Goal: Information Seeking & Learning: Check status

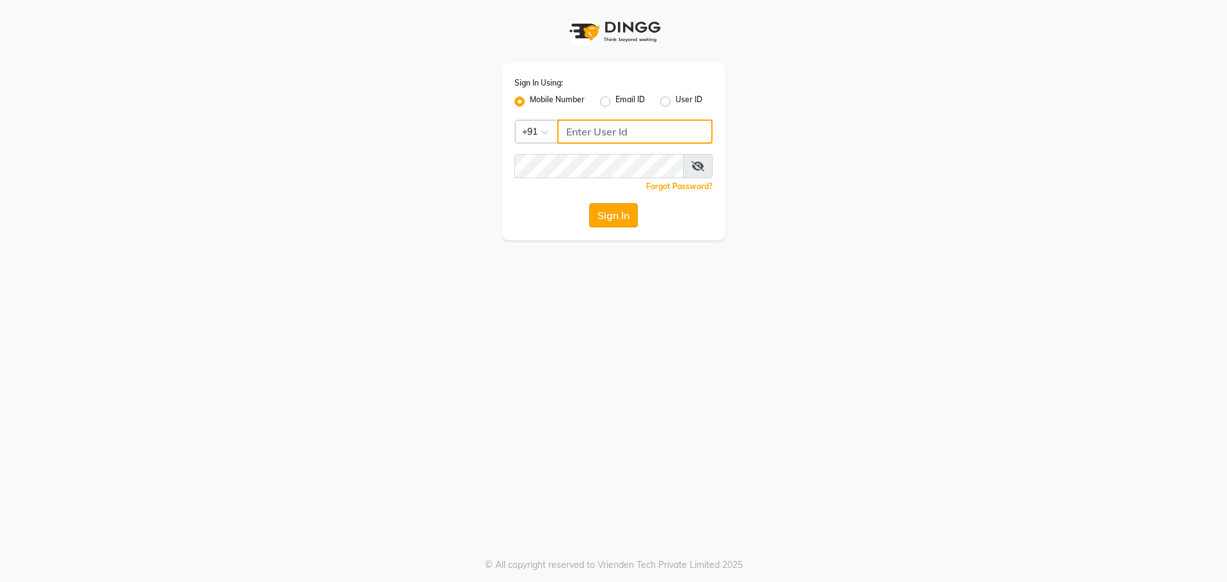
type input "6363161131"
click at [616, 204] on button "Sign In" at bounding box center [613, 215] width 49 height 24
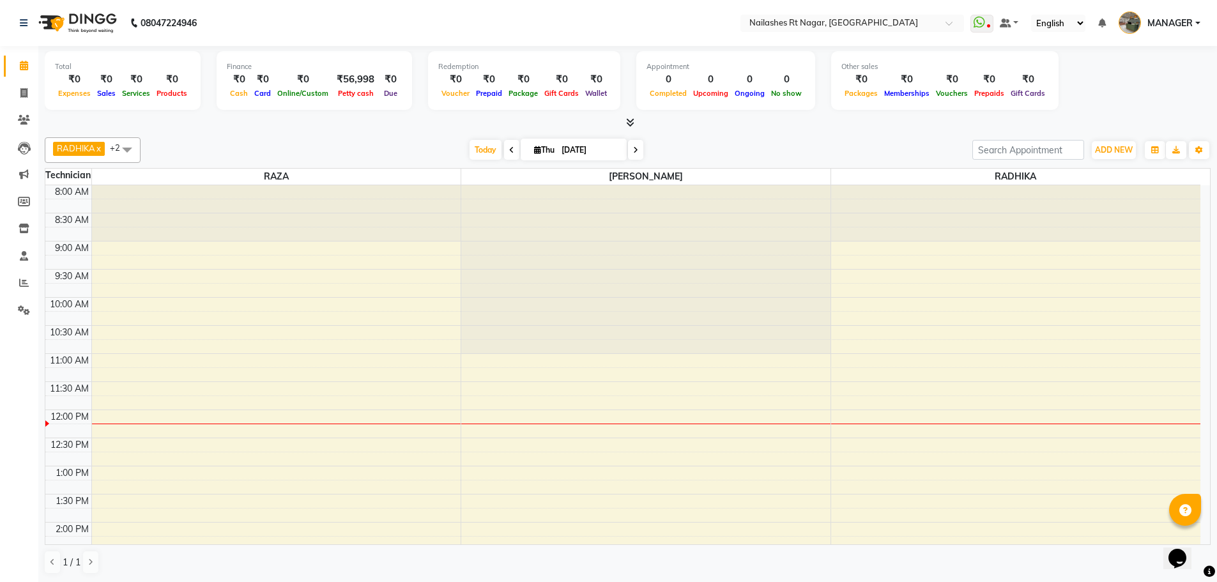
click at [312, 20] on nav "08047224946 Select Location × [GEOGRAPHIC_DATA] WhatsApp Status ✕ Status: Disco…" at bounding box center [608, 23] width 1217 height 46
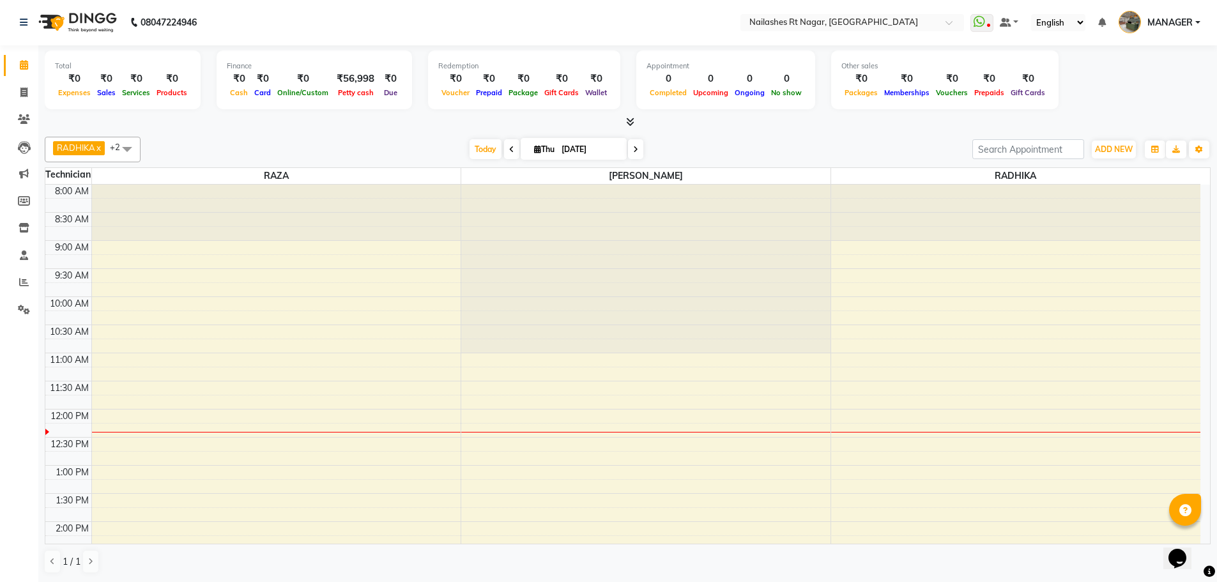
click at [626, 123] on icon at bounding box center [630, 122] width 8 height 10
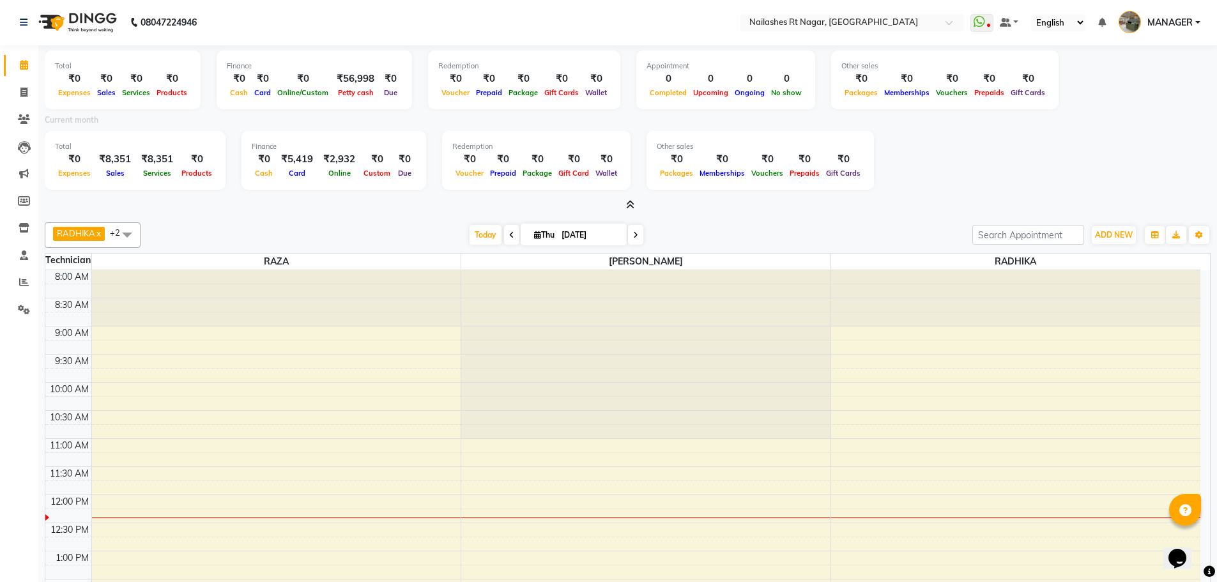
click at [917, 183] on div "Total ₹0 Expenses ₹8,351 Sales ₹8,351 Services ₹0 Products Finance ₹0 Cash ₹5,4…" at bounding box center [628, 162] width 1166 height 63
drag, startPoint x: 247, startPoint y: 27, endPoint x: 123, endPoint y: 21, distance: 123.5
click at [123, 21] on nav "[PHONE_NUMBER] Need Help? Call us on 08047224946 Select Location × [GEOGRAPHIC_…" at bounding box center [608, 22] width 1217 height 46
click at [242, 10] on nav "08047224946 Select Location × [GEOGRAPHIC_DATA] WhatsApp Status ✕ Status: Disco…" at bounding box center [608, 22] width 1217 height 46
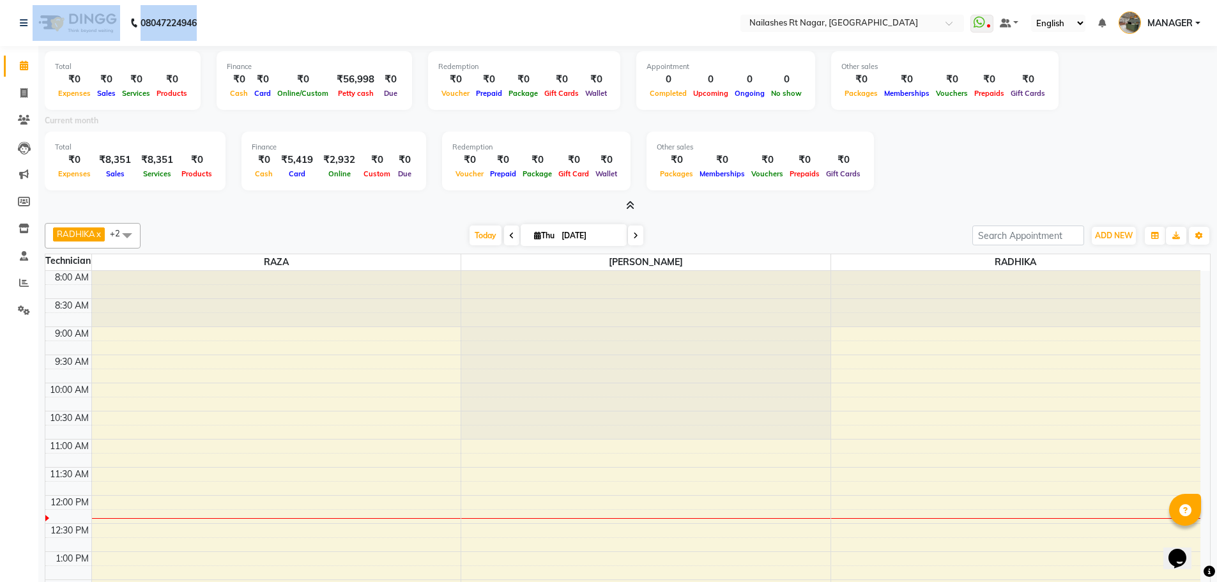
drag, startPoint x: 208, startPoint y: 10, endPoint x: 117, endPoint y: 11, distance: 91.4
click at [117, 11] on div "08047224946" at bounding box center [108, 23] width 196 height 36
click at [299, 17] on nav "08047224946 Select Location × [GEOGRAPHIC_DATA] WhatsApp Status ✕ Status: Disco…" at bounding box center [608, 23] width 1217 height 46
click at [281, 19] on nav "08047224946 Select Location × [GEOGRAPHIC_DATA] WhatsApp Status ✕ Status: Disco…" at bounding box center [608, 23] width 1217 height 46
click at [286, 33] on nav "08047224946 Select Location × [GEOGRAPHIC_DATA] WhatsApp Status ✕ Status: Disco…" at bounding box center [608, 23] width 1217 height 46
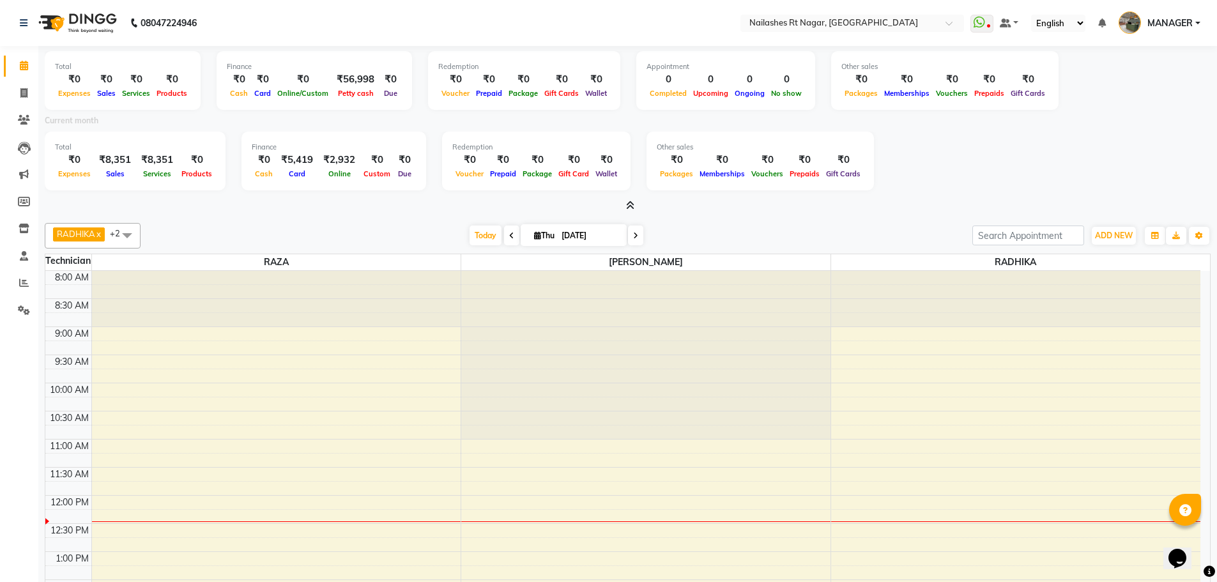
click at [325, 8] on nav "08047224946 Select Location × [GEOGRAPHIC_DATA] WhatsApp Status ✕ Status: Disco…" at bounding box center [608, 23] width 1217 height 46
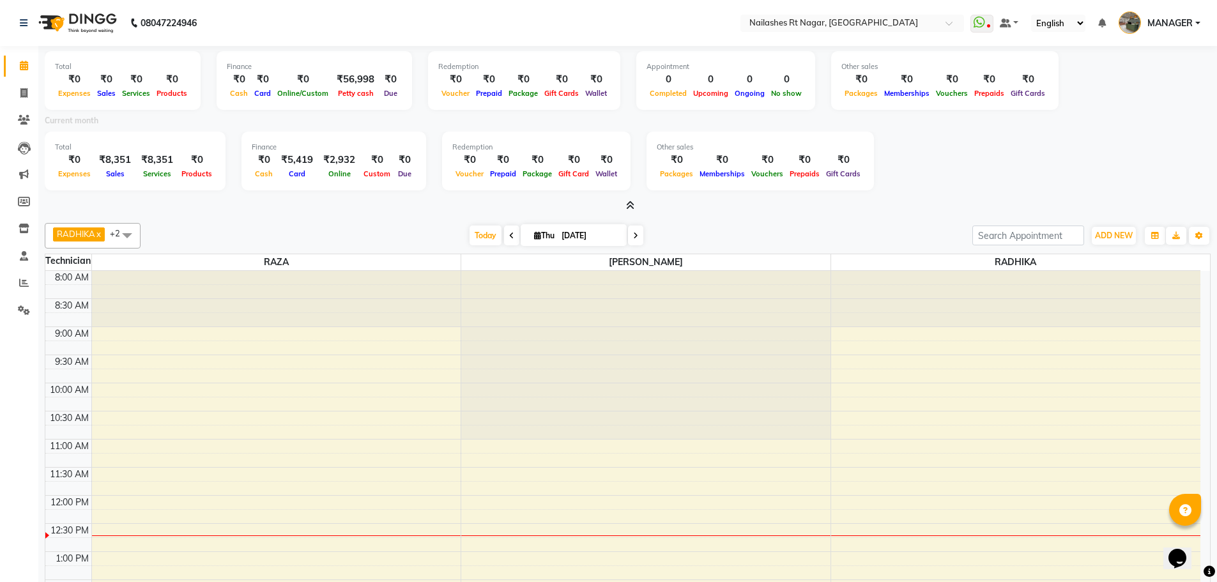
drag, startPoint x: 315, startPoint y: 14, endPoint x: 321, endPoint y: 1, distance: 14.0
click at [315, 13] on nav "08047224946 Select Location × [GEOGRAPHIC_DATA] WhatsApp Status ✕ Status: Disco…" at bounding box center [608, 23] width 1217 height 46
click at [250, 19] on nav "[PHONE_NUMBER] Need Help? Call us on 08047224946 Select Location × [GEOGRAPHIC_…" at bounding box center [608, 23] width 1217 height 46
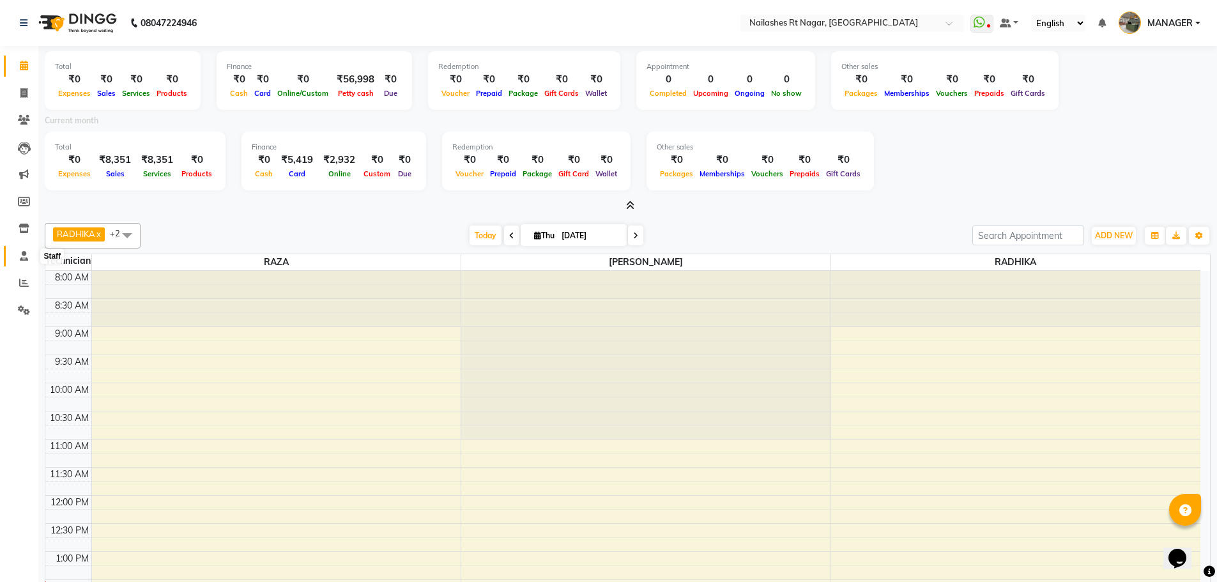
click at [14, 259] on span at bounding box center [24, 256] width 22 height 15
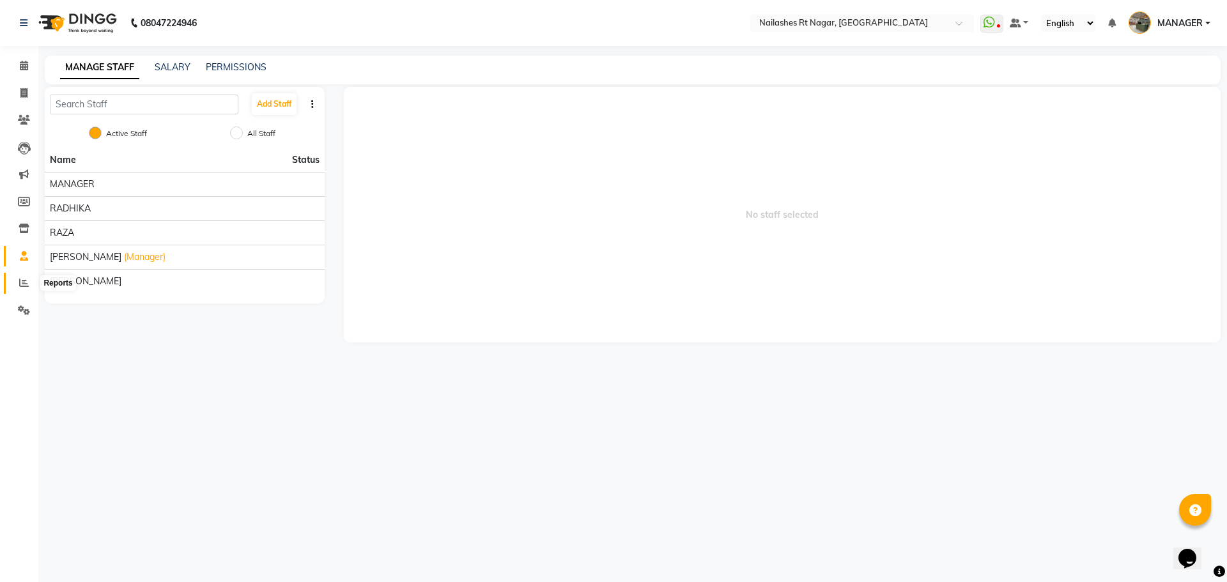
click at [24, 287] on icon at bounding box center [24, 283] width 10 height 10
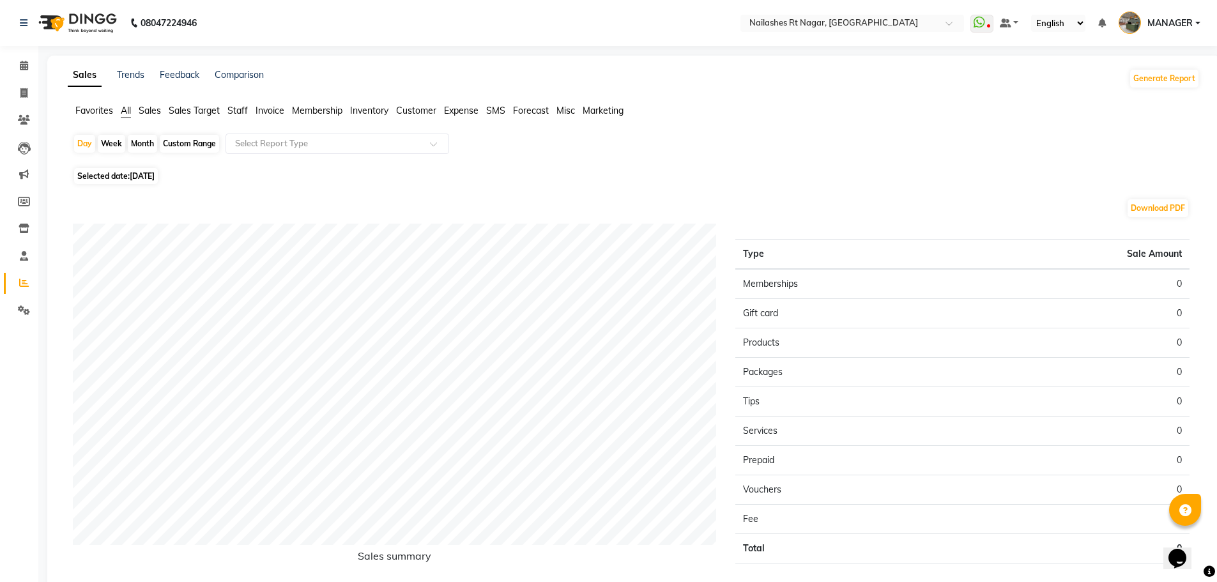
click at [235, 116] on span "Staff" at bounding box center [237, 110] width 20 height 11
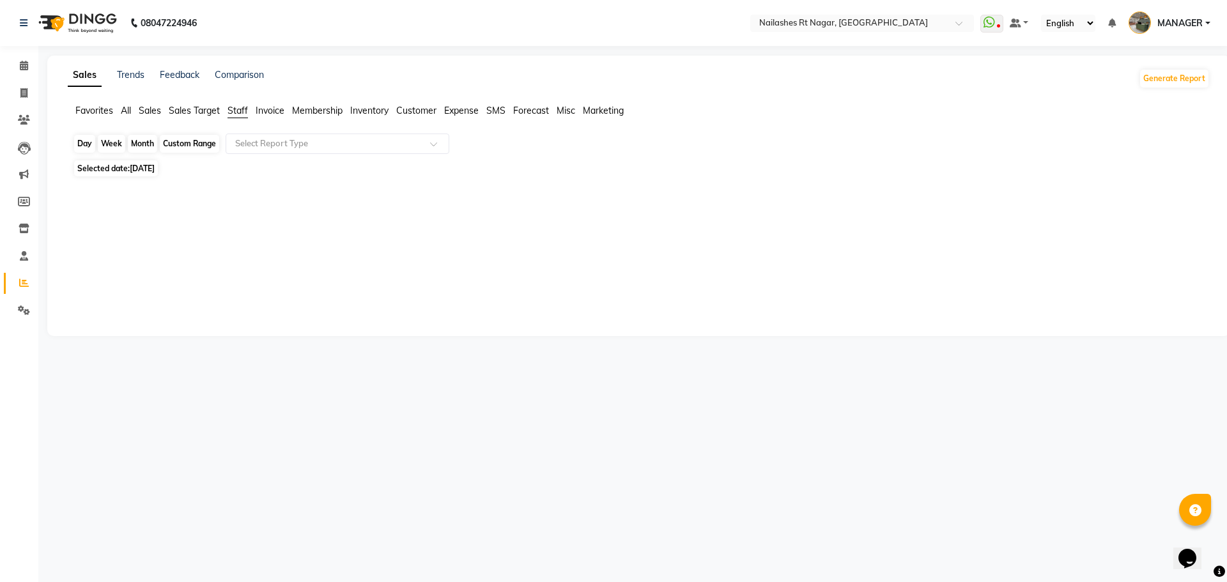
click at [82, 146] on div "Day" at bounding box center [84, 144] width 21 height 18
select select "9"
select select "2025"
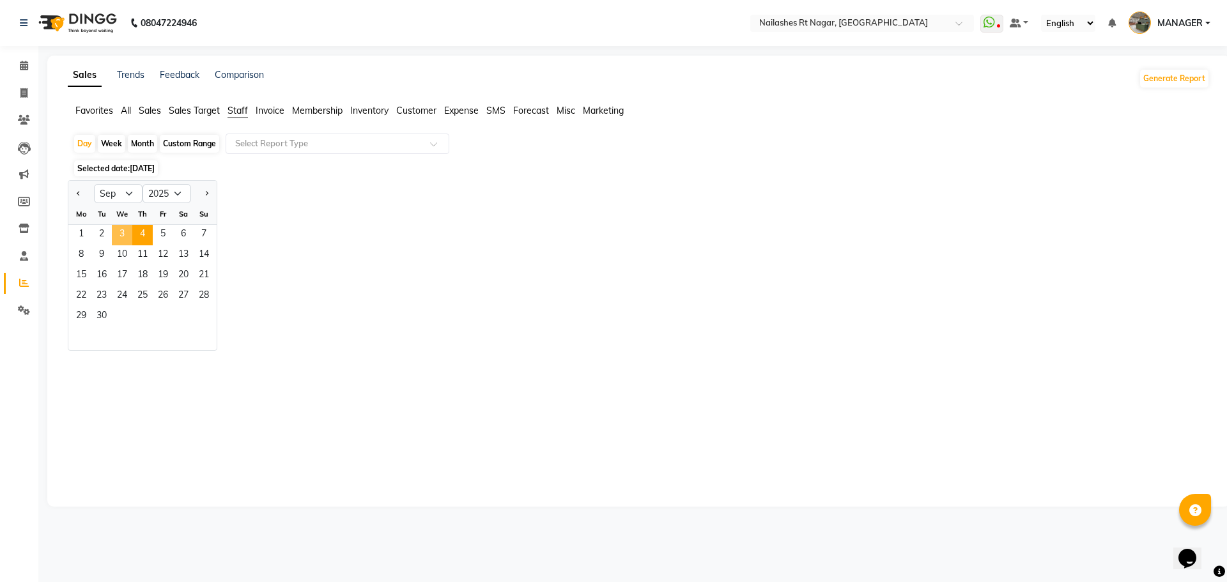
click at [121, 238] on span "3" at bounding box center [122, 235] width 20 height 20
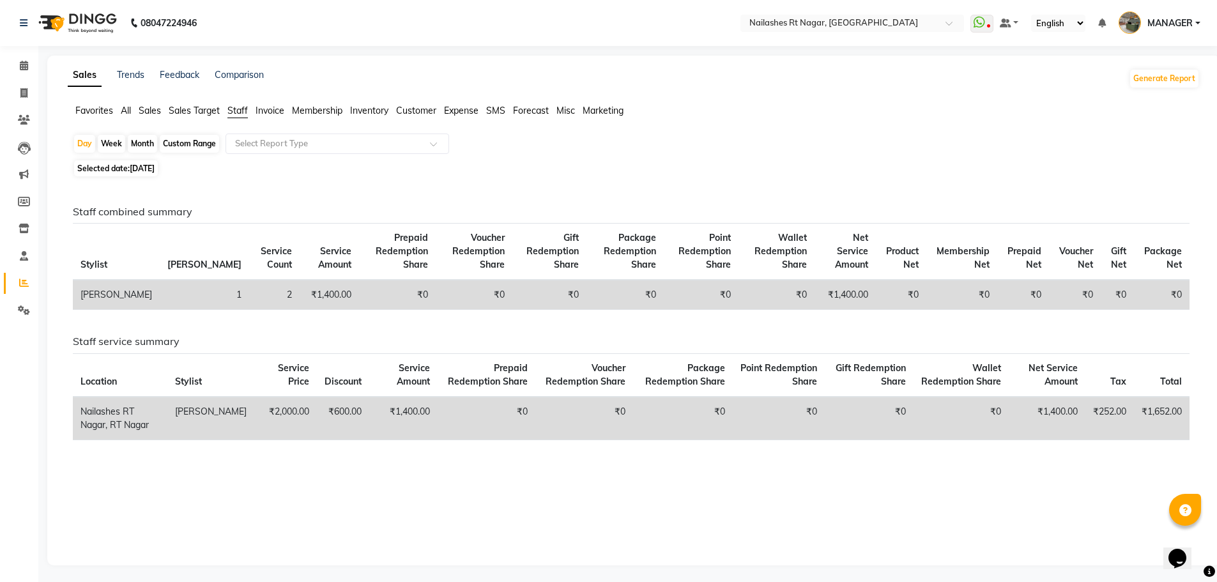
click at [139, 144] on div "Month" at bounding box center [142, 144] width 29 height 18
select select "9"
select select "2025"
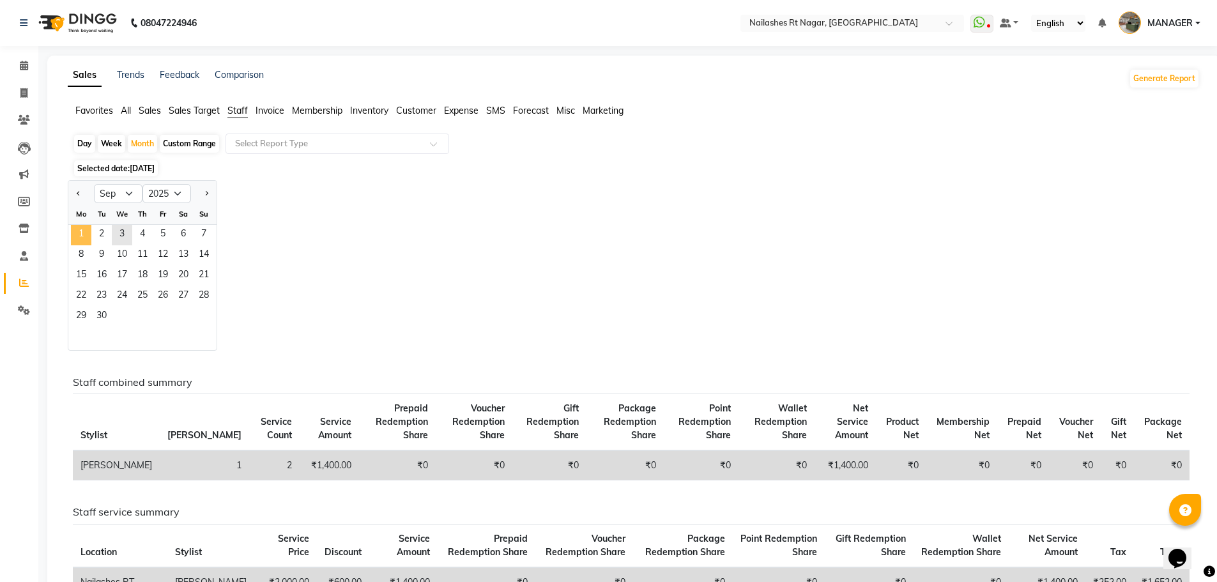
click at [81, 231] on span "1" at bounding box center [81, 235] width 20 height 20
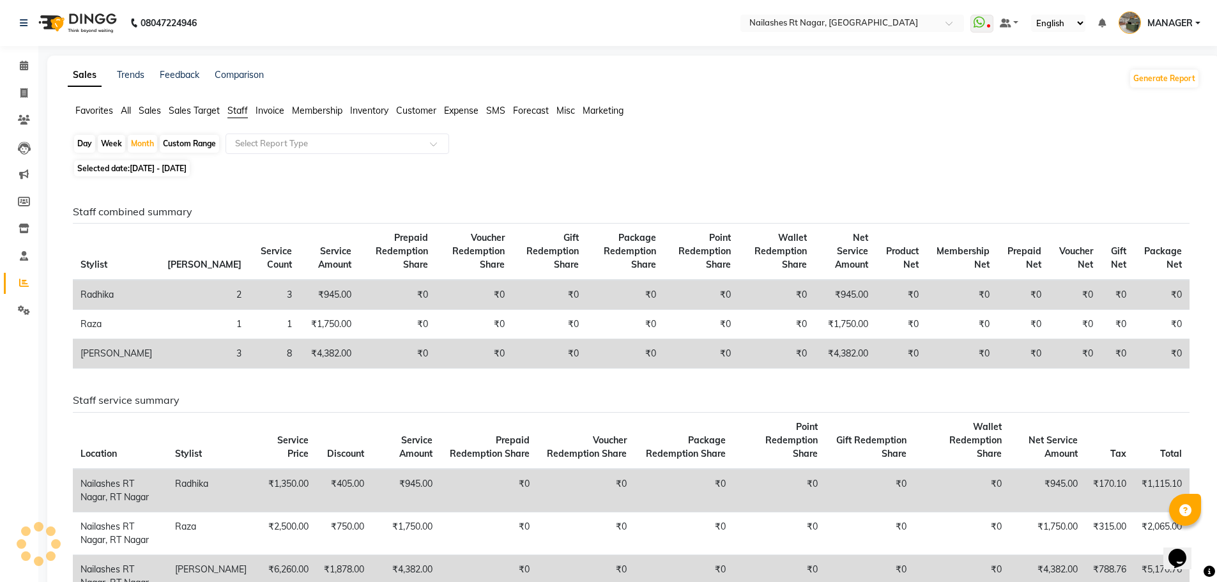
scroll to position [160, 0]
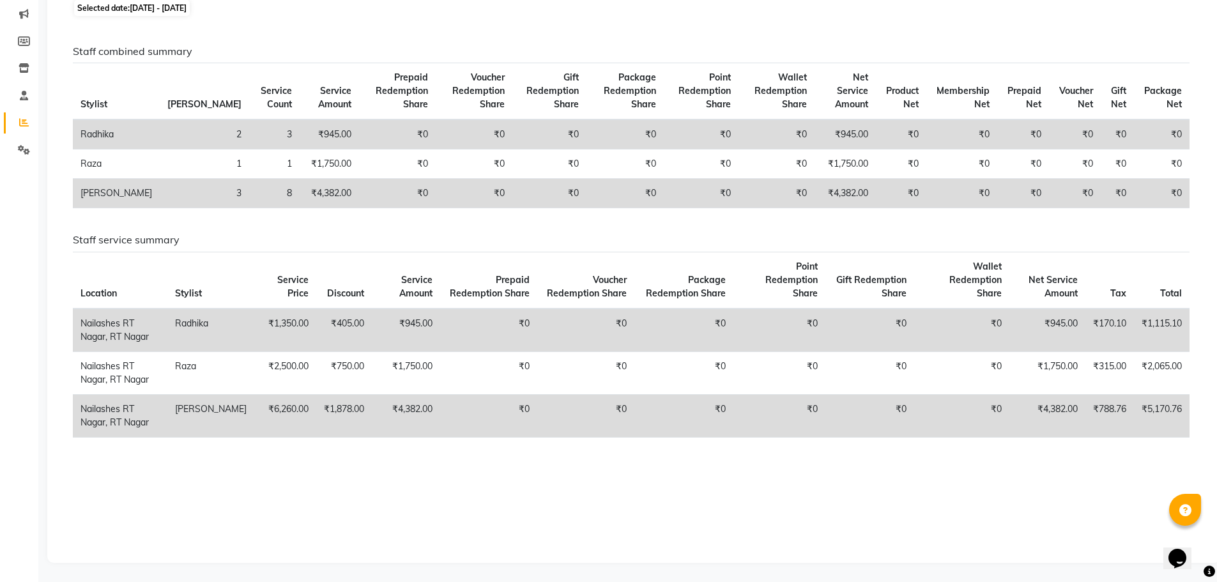
click at [312, 36] on div "Staff combined summary Stylist Bill Count Service Count Service Amount Prepaid …" at bounding box center [631, 285] width 1137 height 530
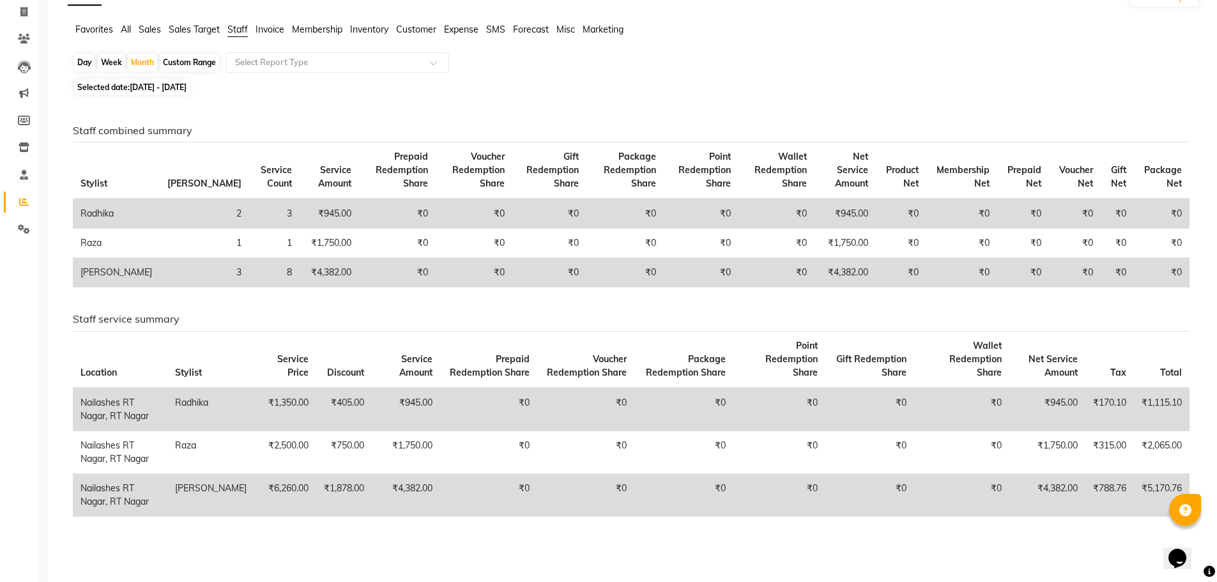
scroll to position [0, 0]
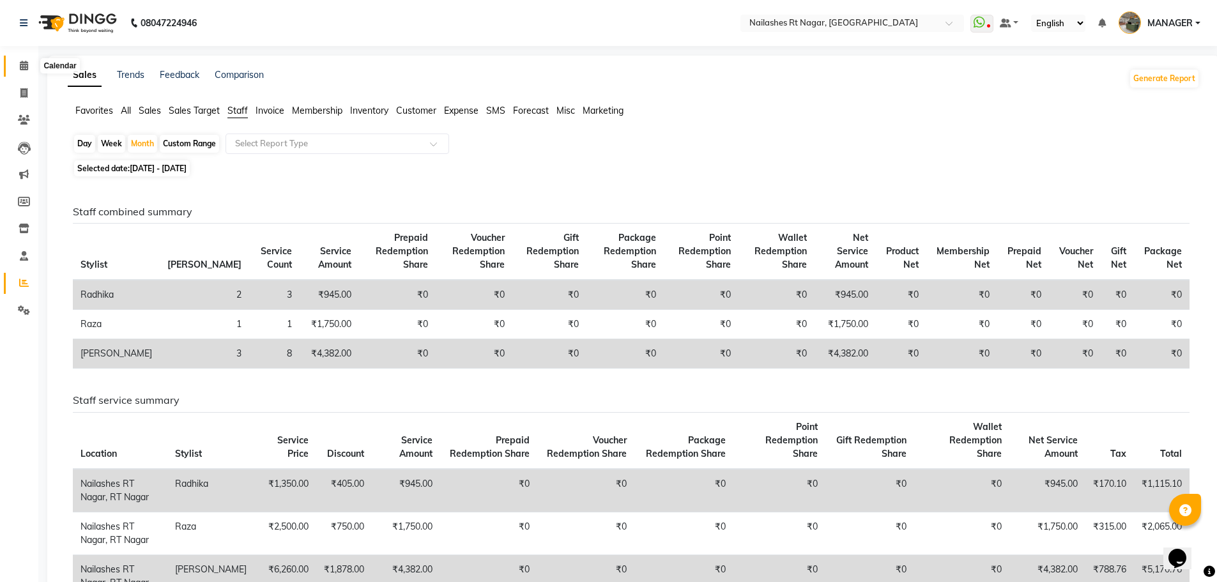
click at [23, 68] on icon at bounding box center [24, 66] width 8 height 10
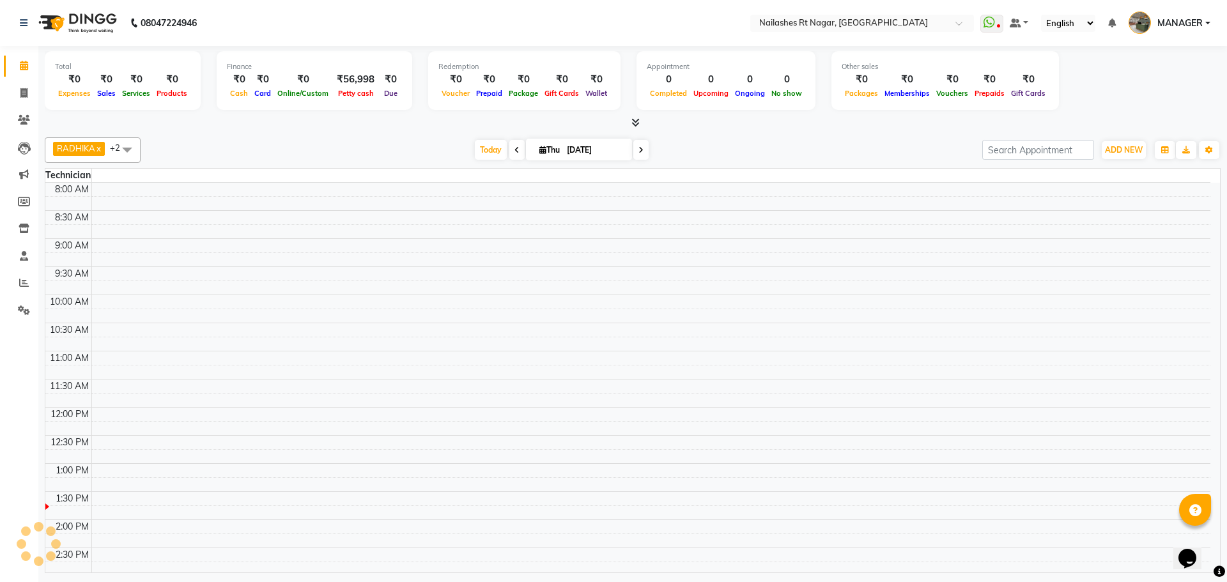
click at [310, 26] on nav "08047224946 Select Location × [GEOGRAPHIC_DATA] WhatsApp Status ✕ Status: Disco…" at bounding box center [613, 23] width 1227 height 46
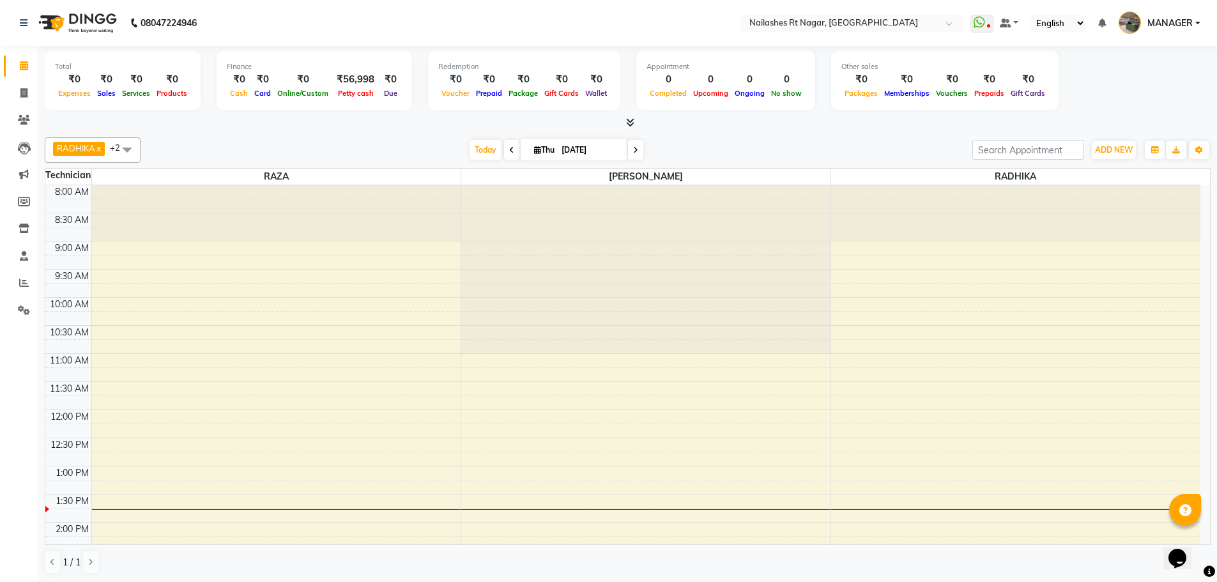
click at [293, 22] on nav "08047224946 Select Location × [GEOGRAPHIC_DATA] WhatsApp Status ✕ Status: Disco…" at bounding box center [608, 23] width 1217 height 46
click at [254, 17] on nav "08047224946 Select Location × [GEOGRAPHIC_DATA] WhatsApp Status ✕ Status: Disco…" at bounding box center [608, 23] width 1217 height 46
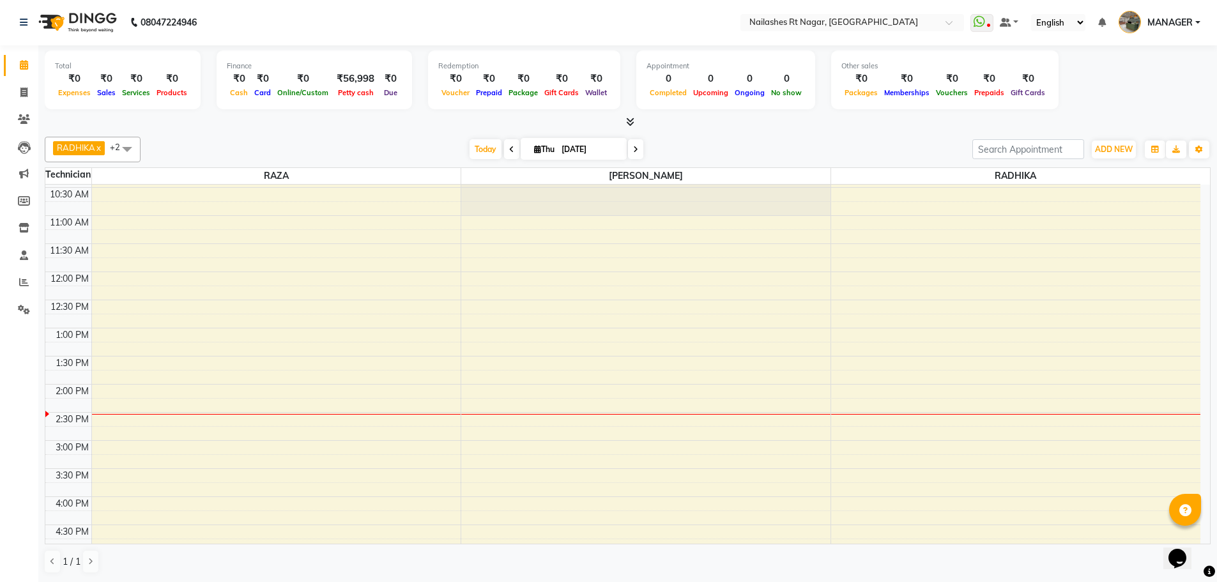
scroll to position [371, 0]
